Goal: Book appointment/travel/reservation

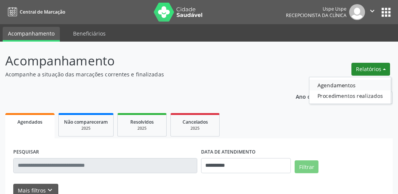
click at [341, 86] on link "Agendamentos" at bounding box center [350, 85] width 81 height 11
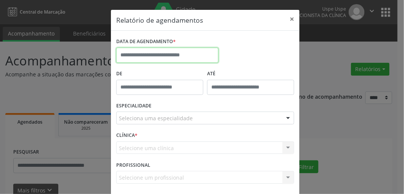
click at [145, 51] on input "text" at bounding box center [167, 55] width 102 height 15
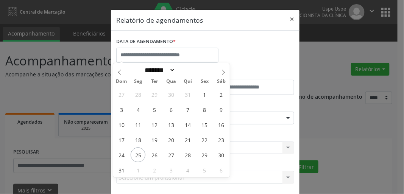
click at [263, 34] on div "DATA DE AGENDAMENTO * De ATÉ ESPECIALIDADE Seleciona uma especialidade Todas as…" at bounding box center [205, 113] width 189 height 164
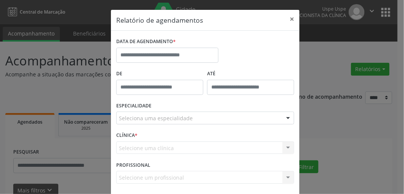
scroll to position [33, 0]
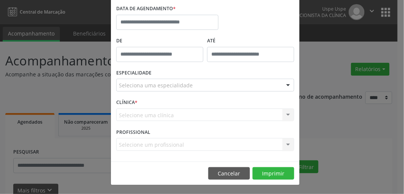
click at [146, 109] on div "Selecione uma clínica Nenhum resultado encontrado para: " " Não há nenhuma opçã…" at bounding box center [205, 115] width 178 height 13
click at [182, 118] on div "Selecione uma clínica Nenhum resultado encontrado para: " " Não há nenhuma opçã…" at bounding box center [205, 115] width 178 height 13
click at [175, 105] on div "CLÍNICA * Selecione uma clínica Nenhum resultado encontrado para: " " Não há ne…" at bounding box center [205, 112] width 182 height 30
drag, startPoint x: 279, startPoint y: 106, endPoint x: 282, endPoint y: 109, distance: 4.6
click at [282, 109] on div "CLÍNICA * Selecione uma clínica Nenhum resultado encontrado para: " " Não há ne…" at bounding box center [205, 112] width 182 height 30
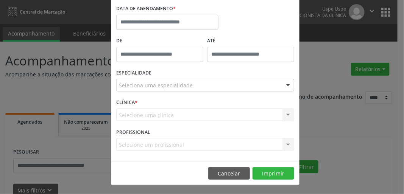
click at [284, 111] on div "Selecione uma clínica Nenhum resultado encontrado para: " " Não há nenhuma opçã…" at bounding box center [205, 115] width 178 height 13
click at [272, 115] on div "Selecione uma clínica Nenhum resultado encontrado para: " " Não há nenhuma opçã…" at bounding box center [205, 115] width 178 height 13
click at [231, 90] on div "Seleciona uma especialidade" at bounding box center [205, 85] width 178 height 13
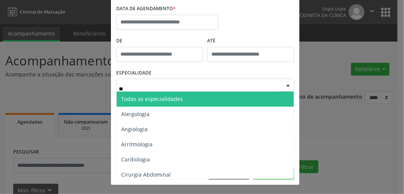
type input "***"
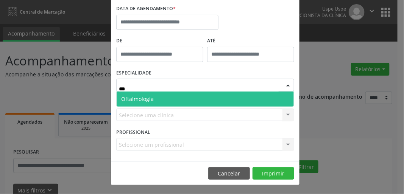
drag, startPoint x: 225, startPoint y: 96, endPoint x: 193, endPoint y: 67, distance: 42.9
click at [225, 96] on span "Oftalmologia" at bounding box center [205, 99] width 177 height 15
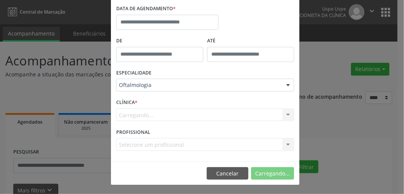
scroll to position [0, 0]
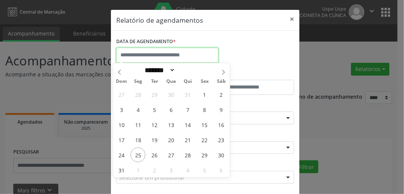
drag, startPoint x: 167, startPoint y: 50, endPoint x: 192, endPoint y: 76, distance: 35.9
click at [168, 51] on input "text" at bounding box center [167, 55] width 102 height 15
click at [140, 155] on span "25" at bounding box center [138, 155] width 15 height 15
type input "**********"
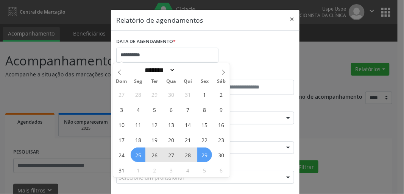
click at [201, 160] on span "29" at bounding box center [204, 155] width 15 height 15
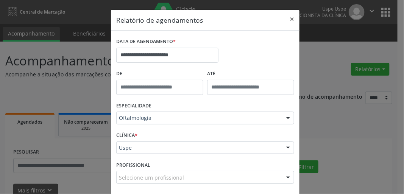
scroll to position [33, 0]
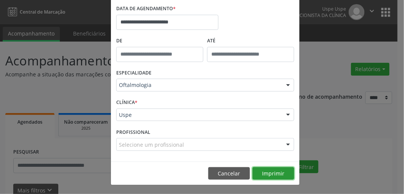
click at [278, 169] on button "Imprimir" at bounding box center [274, 174] width 42 height 13
